Goal: Task Accomplishment & Management: Use online tool/utility

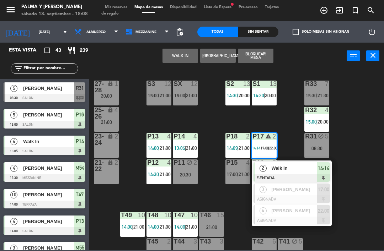
scroll to position [14, 0]
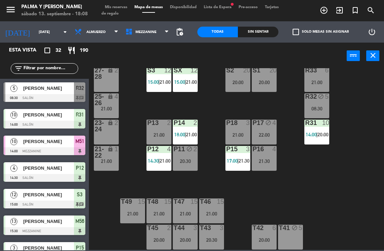
click at [355, 107] on div "R33 6 21:00 S1 20 20:00 S2 20 20:00 S3 12 15:00 | 21:00 SX 12 15:00 | 21:00 27-…" at bounding box center [238, 159] width 291 height 182
click at [265, 28] on div "Sin sentar" at bounding box center [258, 32] width 41 height 11
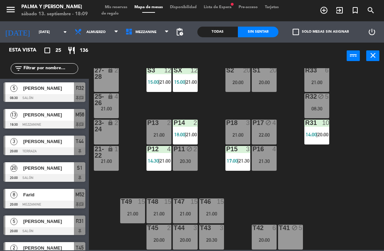
scroll to position [0, 0]
click at [60, 65] on input "text" at bounding box center [50, 69] width 55 height 8
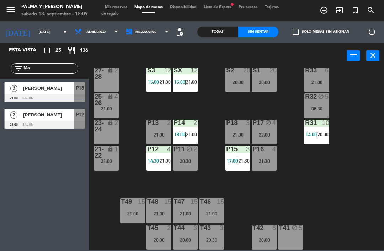
type input "M"
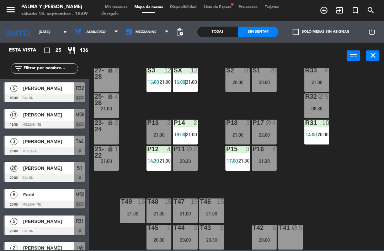
click at [192, 7] on span "Disponibilidad" at bounding box center [183, 7] width 34 height 4
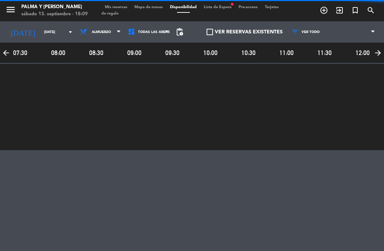
scroll to position [0, 763]
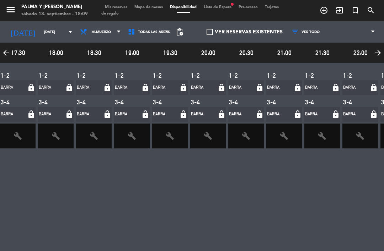
click at [221, 7] on span "Lista de Espera fiber_manual_record" at bounding box center [217, 7] width 35 height 4
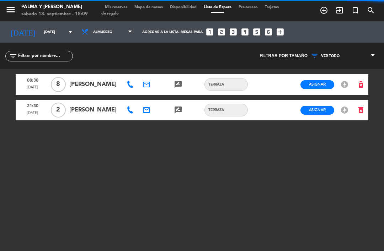
click at [255, 8] on span "Pre-acceso" at bounding box center [248, 7] width 26 height 4
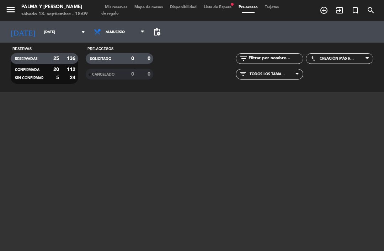
click at [154, 7] on span "Mapa de mesas" at bounding box center [149, 7] width 36 height 4
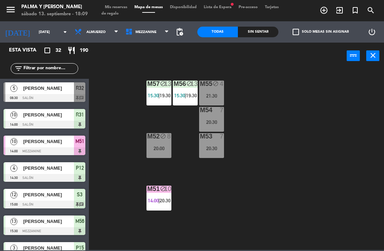
click at [119, 7] on span "Mis reservas" at bounding box center [116, 7] width 30 height 4
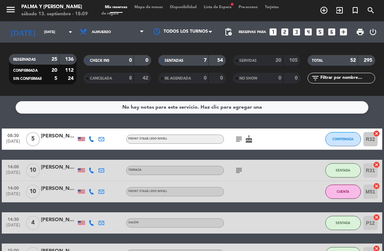
click at [112, 77] on span "CANCELADA" at bounding box center [101, 79] width 22 height 4
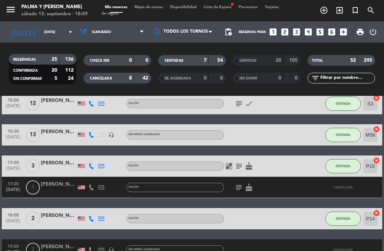
scroll to position [206, 0]
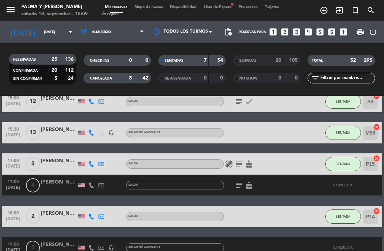
click at [60, 187] on div at bounding box center [59, 190] width 36 height 6
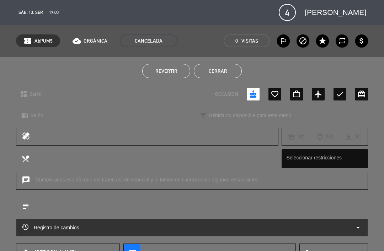
click at [176, 70] on span "Revertir" at bounding box center [166, 71] width 22 height 6
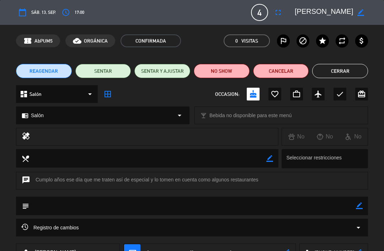
click at [165, 73] on button "SENTAR Y AJUSTAR" at bounding box center [162, 71] width 56 height 14
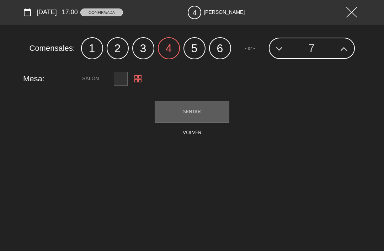
click at [345, 15] on button at bounding box center [351, 12] width 19 height 15
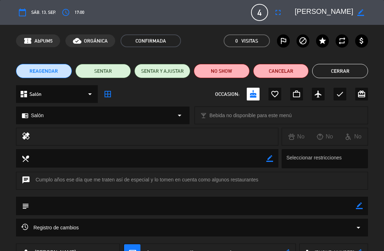
click at [116, 70] on button "SENTAR" at bounding box center [103, 71] width 56 height 14
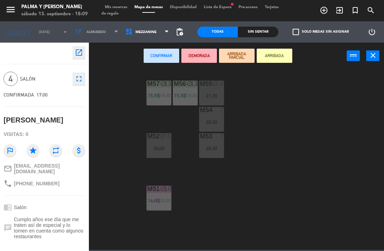
click at [117, 102] on div "M57 block 13 15:30 | 19:30 M56 block 13 15:30 | 19:30 M55 block 4 21:30 M54 7 2…" at bounding box center [238, 159] width 291 height 182
click at [132, 124] on div "M57 block 13 15:30 | 19:30 M56 block 13 15:30 | 19:30 M55 block 4 21:30 M54 7 2…" at bounding box center [238, 159] width 291 height 182
click at [153, 26] on span "Mezzanine" at bounding box center [147, 32] width 51 height 16
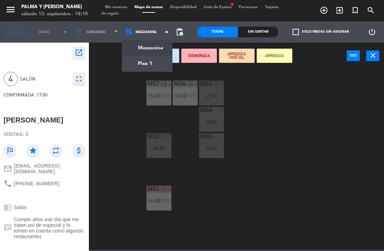
click at [153, 61] on ng-component "menu Palma y [PERSON_NAME][DATE] 13. septiembre - 18:10 Mis reservas Mapa de me…" at bounding box center [192, 125] width 384 height 250
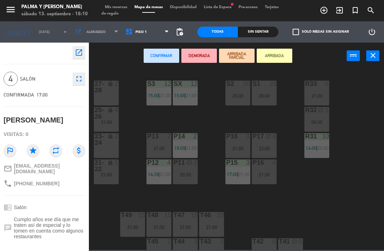
click at [351, 187] on div "R33 6 21:00 S1 20 20:00 S2 20 20:00 S3 12 15:00 | 21:00 SX 12 15:00 | 21:00 27-…" at bounding box center [238, 159] width 291 height 182
click at [263, 173] on div "21:30" at bounding box center [264, 175] width 25 height 5
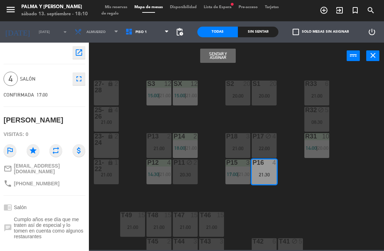
click at [214, 52] on button "Sentar y Asignar" at bounding box center [218, 56] width 36 height 14
